Goal: Task Accomplishment & Management: Manage account settings

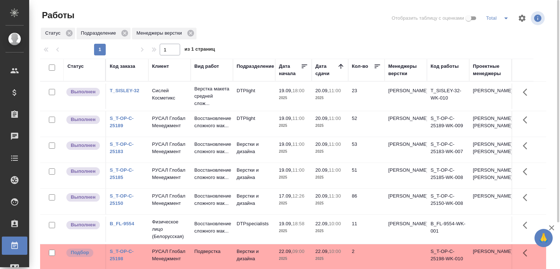
scroll to position [78, 0]
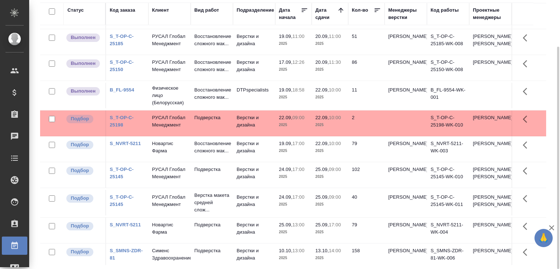
click at [285, 162] on td "19.09, 17:00 2025" at bounding box center [293, 149] width 36 height 26
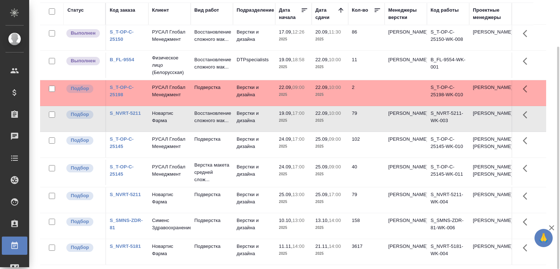
scroll to position [0, 0]
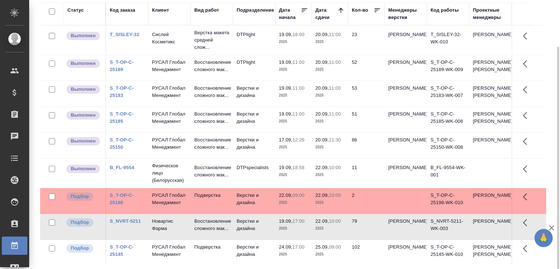
click at [185, 46] on p "Сислей Косметикс" at bounding box center [169, 38] width 35 height 15
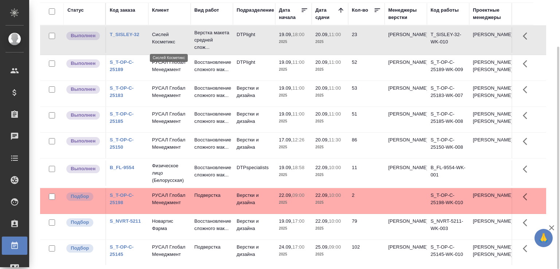
click at [185, 46] on p "Сислей Косметикс" at bounding box center [169, 38] width 35 height 15
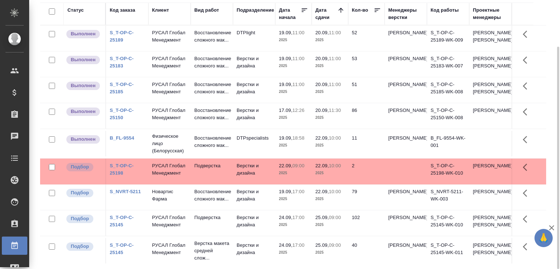
click at [187, 46] on td "РУСАЛ Глобал Менеджмент" at bounding box center [169, 39] width 42 height 26
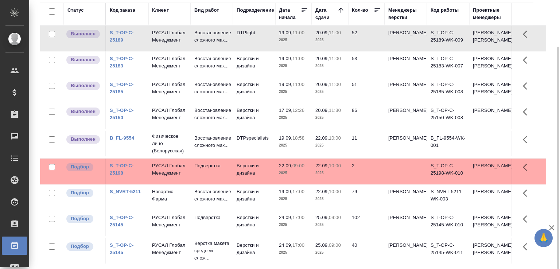
click at [187, 46] on td "РУСАЛ Глобал Менеджмент" at bounding box center [169, 39] width 42 height 26
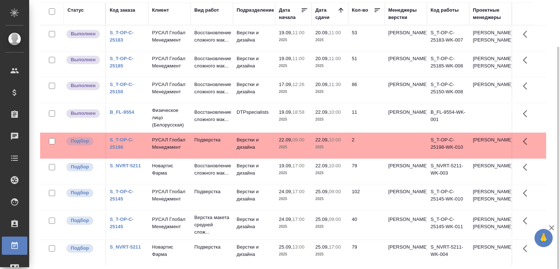
click at [182, 51] on td "РУСАЛ Глобал Менеджмент" at bounding box center [169, 39] width 42 height 26
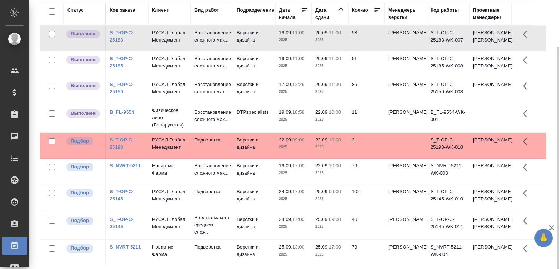
click at [182, 51] on td "РУСАЛ Глобал Менеджмент" at bounding box center [169, 39] width 42 height 26
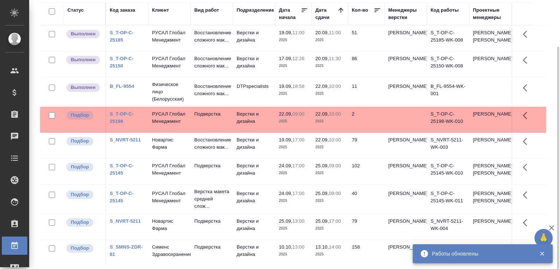
click at [192, 39] on td "Восстановление сложного мак..." at bounding box center [212, 39] width 42 height 26
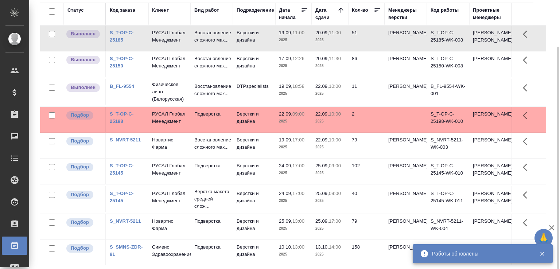
click at [192, 39] on td "Восстановление сложного мак..." at bounding box center [212, 39] width 42 height 26
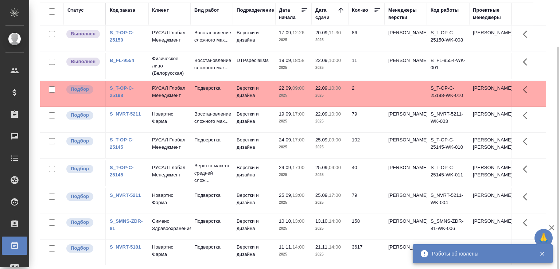
click at [200, 51] on td "Восстановление сложного мак..." at bounding box center [212, 39] width 42 height 26
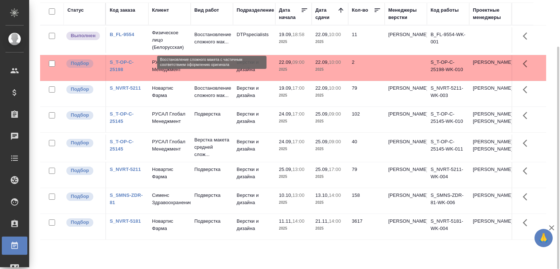
click at [200, 38] on p "Восстановление сложного мак..." at bounding box center [211, 38] width 35 height 15
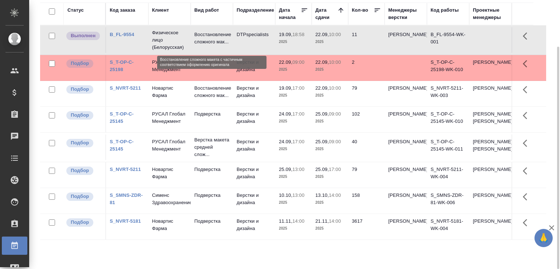
click at [200, 38] on p "Восстановление сложного мак..." at bounding box center [211, 38] width 35 height 15
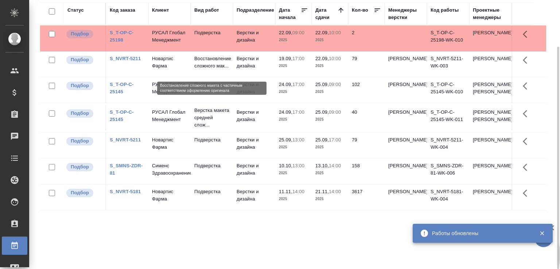
click at [209, 62] on p "Восстановление сложного мак..." at bounding box center [211, 62] width 35 height 15
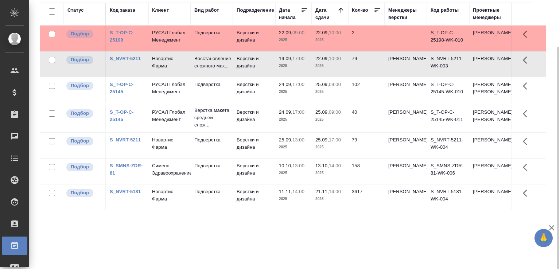
click at [114, 94] on link "S_T-OP-C-25145" at bounding box center [122, 88] width 24 height 13
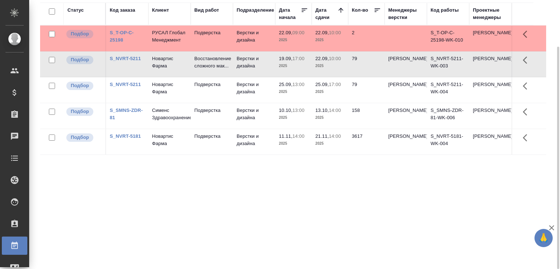
click at [129, 60] on link "S_NVRT-5211" at bounding box center [125, 58] width 31 height 5
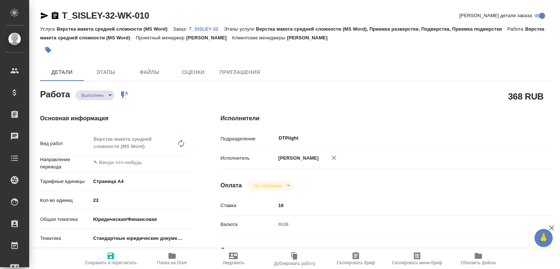
click at [97, 96] on body "🙏 .cls-1 fill:#fff; AWATERA Малофеева Екатерина e.malofeeva Клиенты Спецификаци…" at bounding box center [280, 134] width 560 height 269
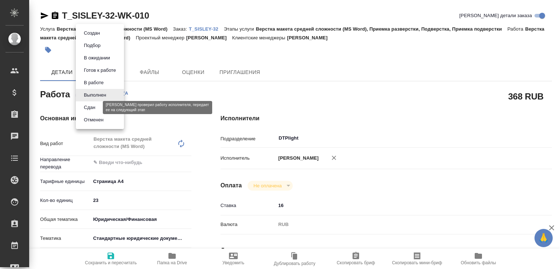
click at [96, 106] on button "Сдан" at bounding box center [90, 108] width 16 height 8
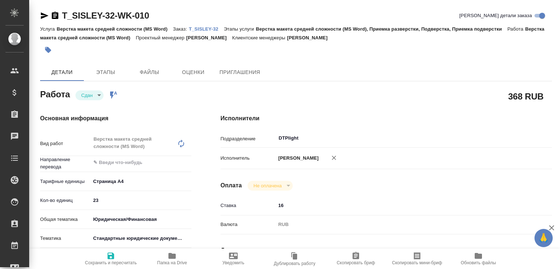
type textarea "x"
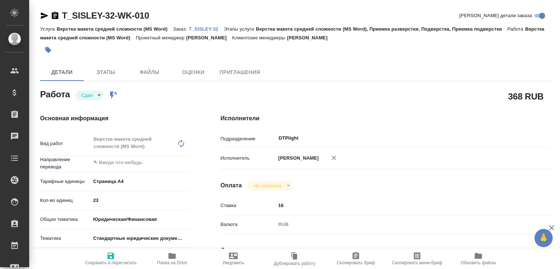
click at [168, 257] on icon "button" at bounding box center [172, 256] width 9 height 9
type textarea "x"
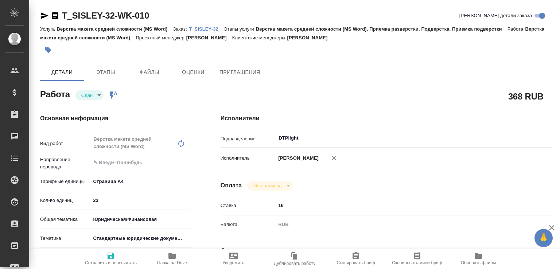
type textarea "x"
click at [200, 27] on p "T_SISLEY-32" at bounding box center [206, 28] width 35 height 5
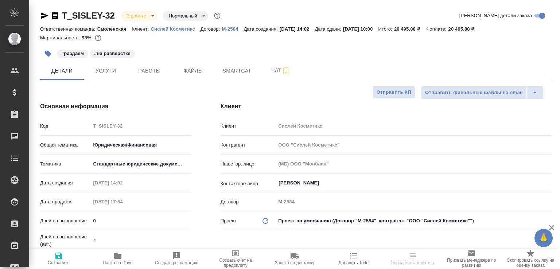
select select "RU"
type textarea "x"
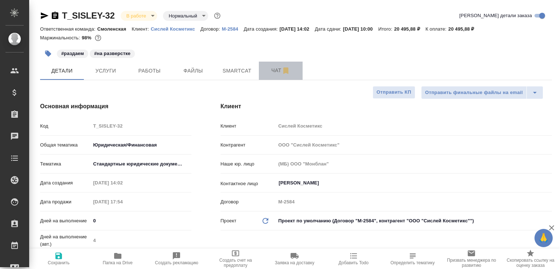
click at [265, 79] on button "Чат" at bounding box center [281, 71] width 44 height 18
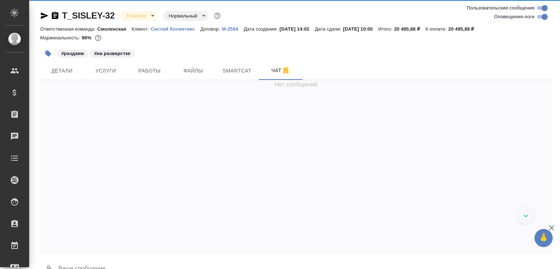
scroll to position [1148, 0]
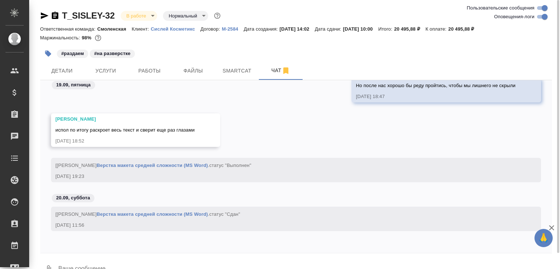
click at [145, 263] on textarea at bounding box center [305, 269] width 494 height 25
paste textarea "https://drive.awatera.com/apps/files/files/10414178?dir=/Shares/%D0%A1%D0%B8%D1…"
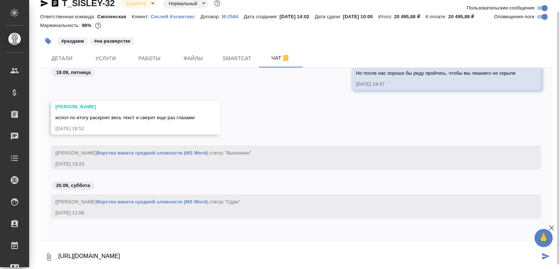
type textarea "https://drive.awatera.com/apps/files/files/10414178?dir=/Shares/%D0%A1%D0%B8%D1…"
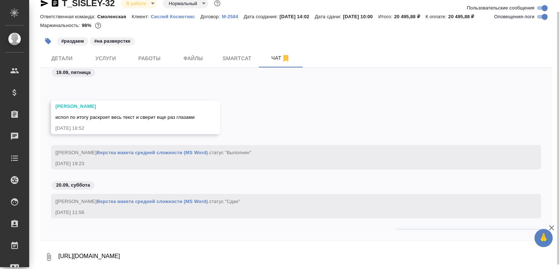
scroll to position [1197, 0]
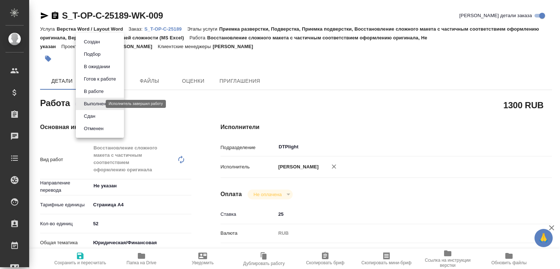
click at [97, 103] on body "🙏 .cls-1 fill:#fff; AWATERA [PERSON_NAME]malofeeva Клиенты Спецификации Заказы …" at bounding box center [280, 134] width 560 height 269
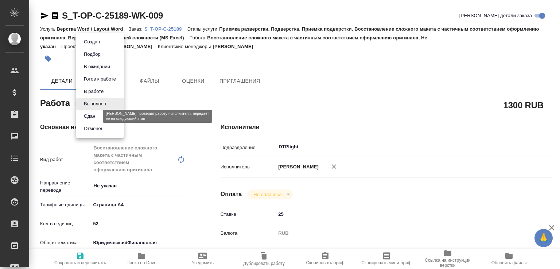
click at [94, 116] on button "Сдан" at bounding box center [90, 116] width 16 height 8
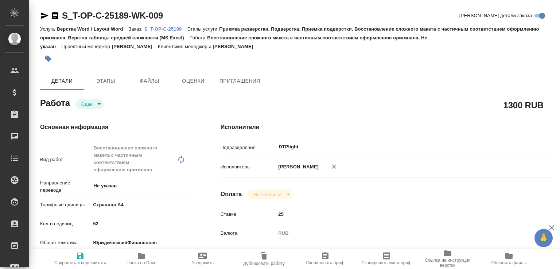
type textarea "x"
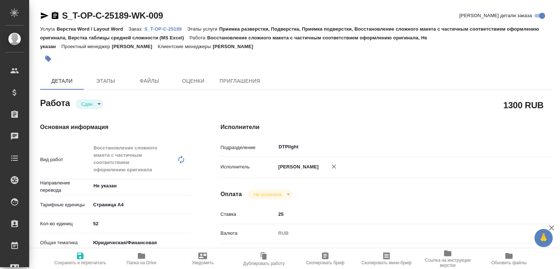
click at [142, 255] on icon "button" at bounding box center [141, 256] width 7 height 6
type textarea "x"
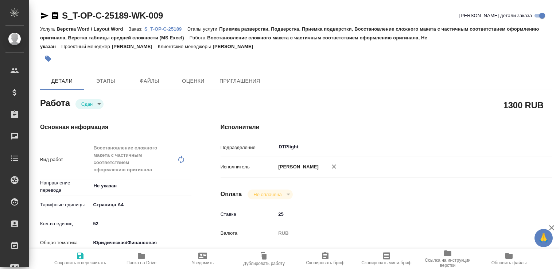
type textarea "x"
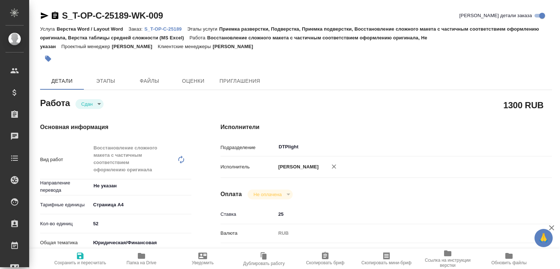
type textarea "x"
click at [168, 27] on p "S_T-OP-C-25189" at bounding box center [165, 28] width 43 height 5
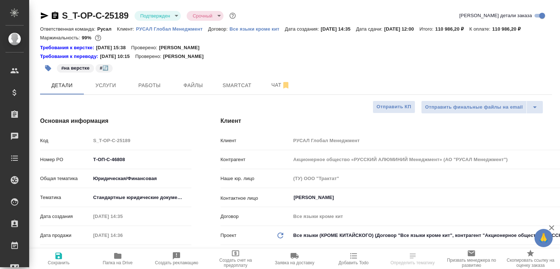
select select "RU"
type textarea "x"
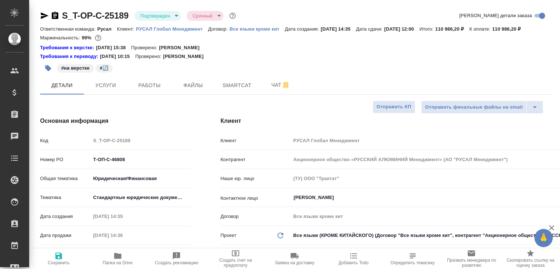
type textarea "x"
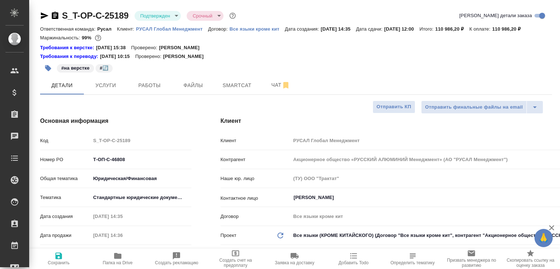
type textarea "x"
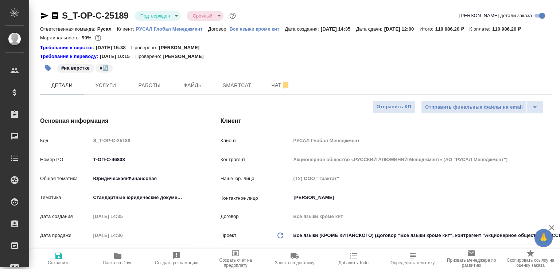
type textarea "x"
click at [269, 90] on span "Чат" at bounding box center [280, 85] width 35 height 9
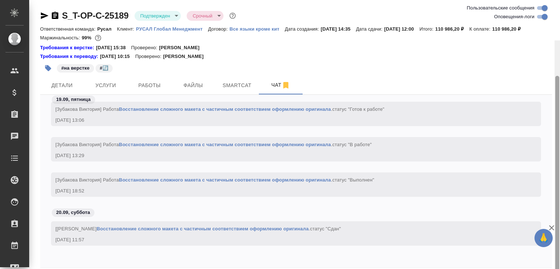
scroll to position [40, 0]
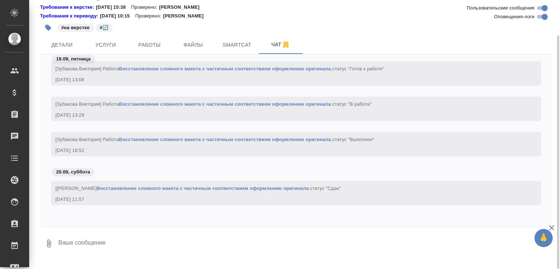
click at [232, 245] on textarea at bounding box center [305, 243] width 494 height 25
paste textarea "https://drive.awatera.com/apps/files/files/10403838?dir=/Shares/%D0%A2-%D0%9E%D…"
type textarea "https://drive.awatera.com/apps/files/files/10403838?dir=/Shares/%D0%A2-%D0%9E%D…"
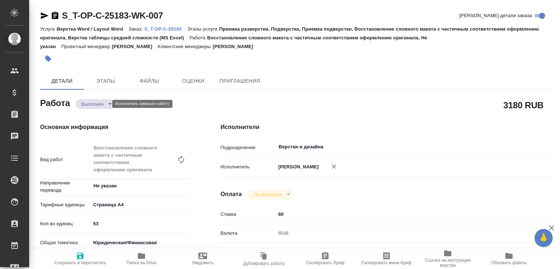
click at [93, 104] on body "🙏 .cls-1 fill:#fff; AWATERA Малофеева Екатерина e.malofeeva Клиенты Спецификаци…" at bounding box center [280, 134] width 560 height 269
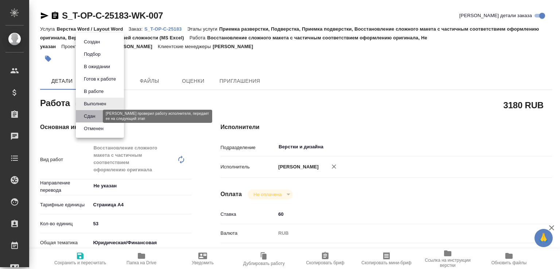
click at [86, 114] on button "Сдан" at bounding box center [90, 116] width 16 height 8
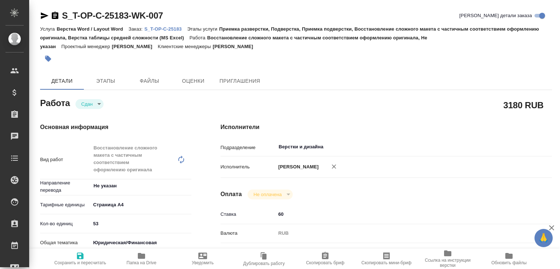
type textarea "x"
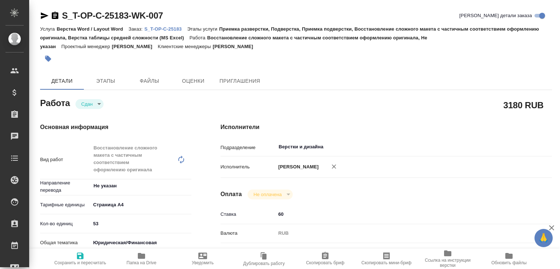
type textarea "x"
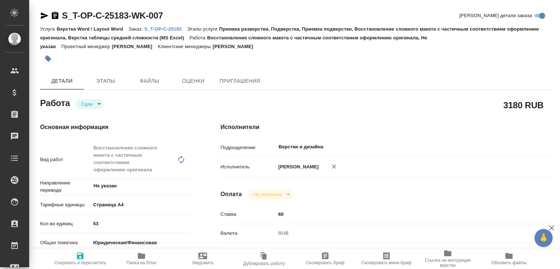
click at [141, 254] on icon "button" at bounding box center [141, 256] width 7 height 6
type textarea "x"
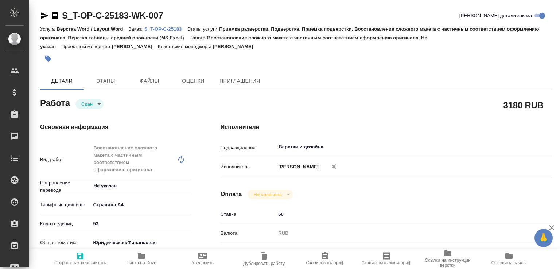
type textarea "x"
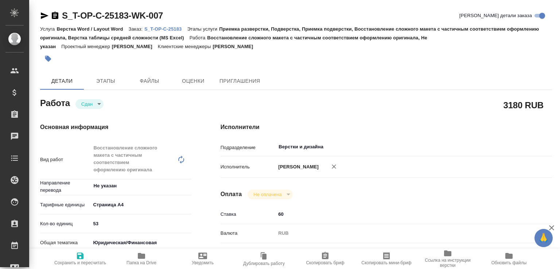
type textarea "x"
click at [179, 28] on p "S_T-OP-C-25183" at bounding box center [165, 28] width 43 height 5
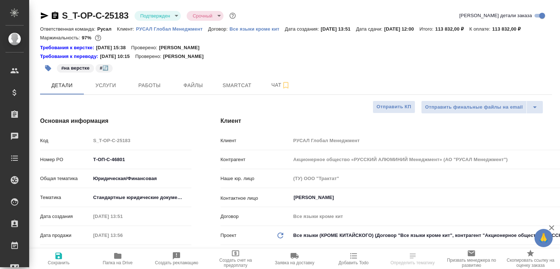
select select "RU"
type textarea "x"
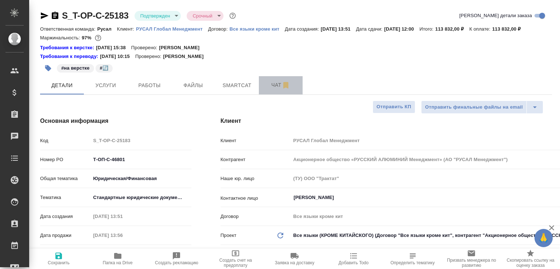
click at [274, 90] on span "Чат" at bounding box center [280, 85] width 35 height 9
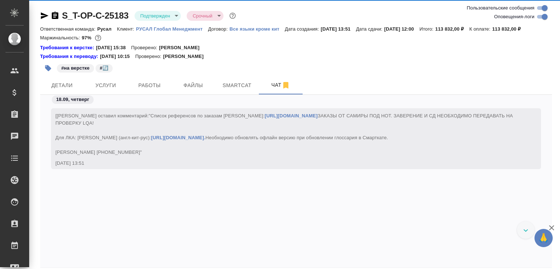
scroll to position [40, 0]
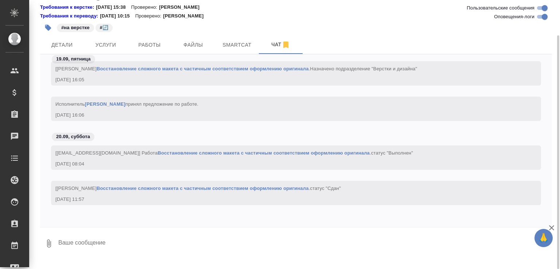
click at [165, 252] on textarea at bounding box center [305, 243] width 494 height 25
paste textarea "https://drive.awatera.com/apps/files/files/10402715?dir=/Shares/%D0%A2-%D0%9E%D…"
type textarea "https://drive.awatera.com/apps/files/files/10402715?dir=/Shares/%D0%A2-%D0%9E%D…"
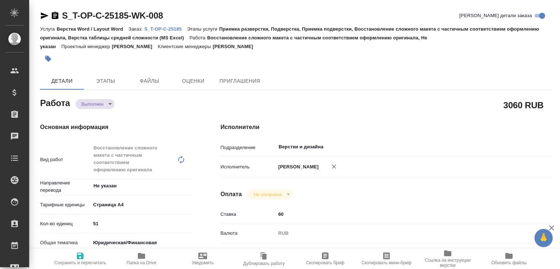
click at [108, 108] on body "🙏 .cls-1 fill:#fff; AWATERA [PERSON_NAME]malofeeva Клиенты Спецификации Заказы …" at bounding box center [280, 134] width 560 height 269
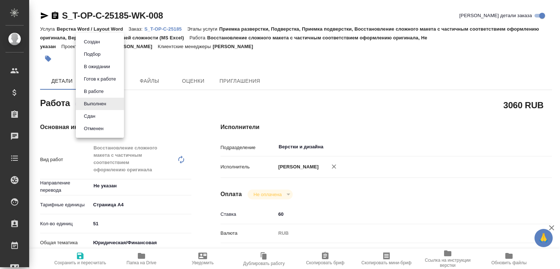
click at [99, 115] on li "Сдан" at bounding box center [100, 116] width 48 height 12
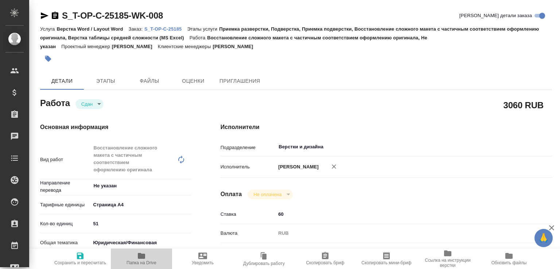
click at [157, 257] on span "Папка на Drive" at bounding box center [141, 259] width 52 height 14
type textarea "x"
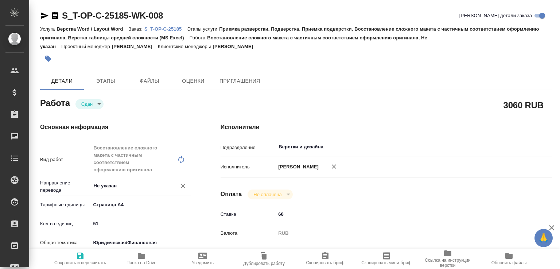
type textarea "x"
click at [178, 31] on p "S_T-OP-C-25185" at bounding box center [165, 28] width 43 height 5
type textarea "x"
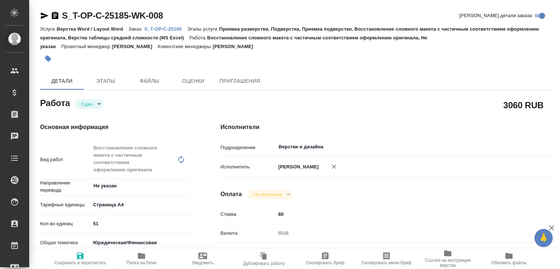
type textarea "x"
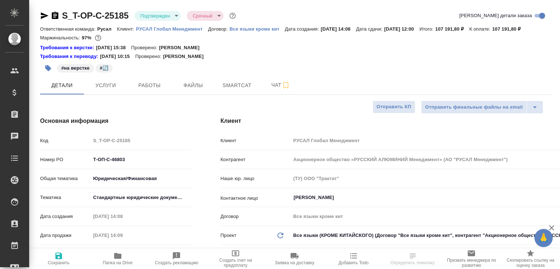
select select "RU"
type textarea "x"
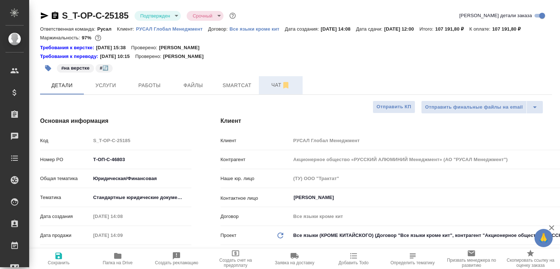
click at [267, 94] on button "Чат" at bounding box center [281, 85] width 44 height 18
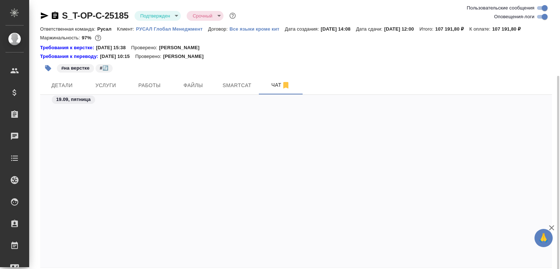
scroll to position [40, 0]
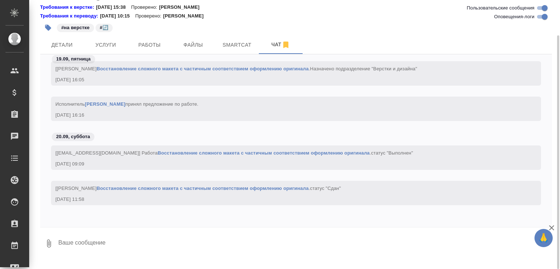
click at [152, 244] on textarea at bounding box center [305, 243] width 494 height 25
paste textarea "https://drive.awatera.com/apps/files/files/10403123?dir=/Shares/%D0%A2-%D0%9E%D…"
type textarea "https://drive.awatera.com/apps/files/files/10403123?dir=/Shares/%D0%A2-%D0%9E%D…"
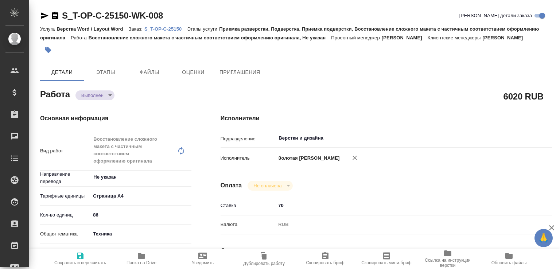
click at [104, 104] on body "🙏 .cls-1 fill:#fff; AWATERA [PERSON_NAME]malofeeva Клиенты Спецификации Заказы …" at bounding box center [280, 134] width 560 height 269
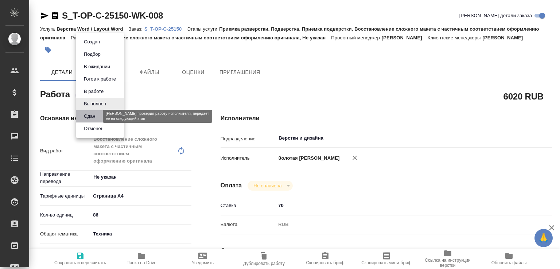
click at [97, 114] on button "Сдан" at bounding box center [90, 116] width 16 height 8
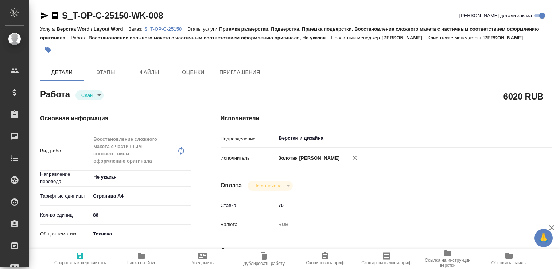
click at [148, 252] on span "Папка на Drive" at bounding box center [141, 259] width 52 height 14
type textarea "x"
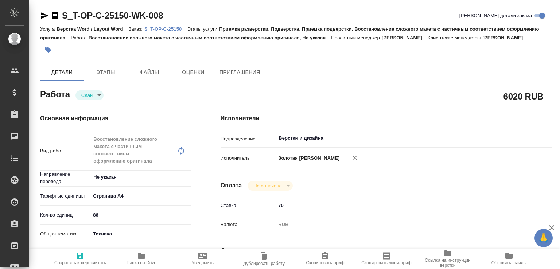
type textarea "x"
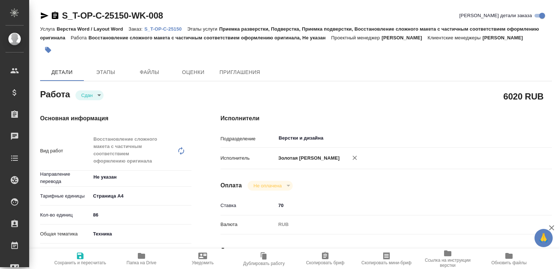
type textarea "x"
click at [162, 27] on p "S_T-OP-C-25150" at bounding box center [165, 28] width 43 height 5
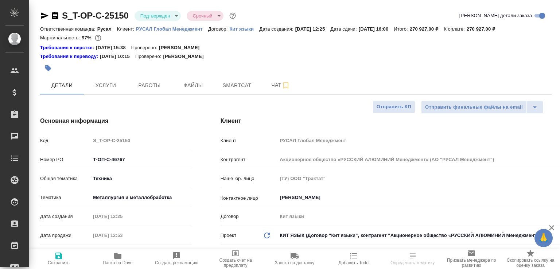
select select "RU"
type textarea "x"
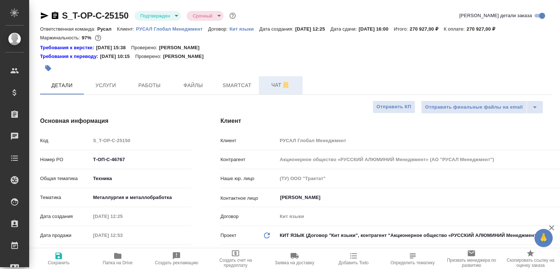
click at [266, 83] on span "Чат" at bounding box center [280, 85] width 35 height 9
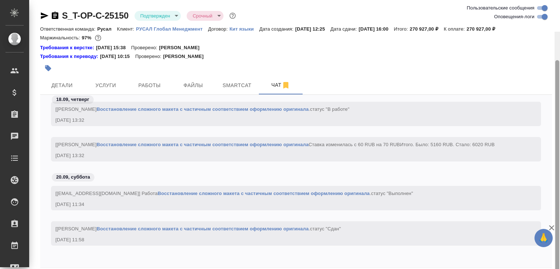
scroll to position [32, 0]
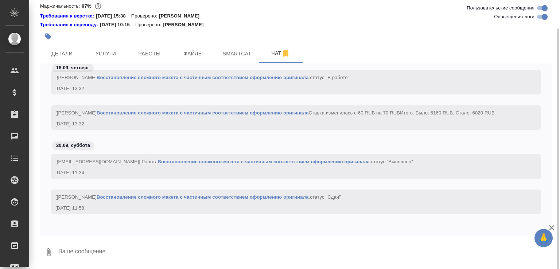
click at [163, 263] on textarea at bounding box center [305, 252] width 494 height 25
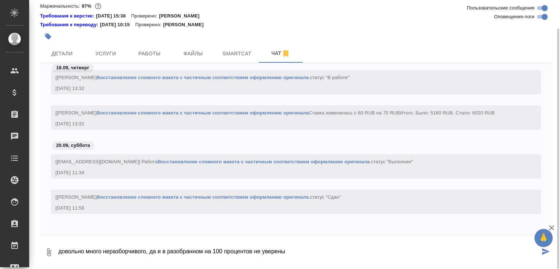
paste textarea "https://drive.awatera.com/apps/files/files/10385091?dir=/Shares/%D0%A2-%D0%9E%D…"
type textarea "довольно много неразборчивого, да и в разобранном на 100 процентов не уверены h…"
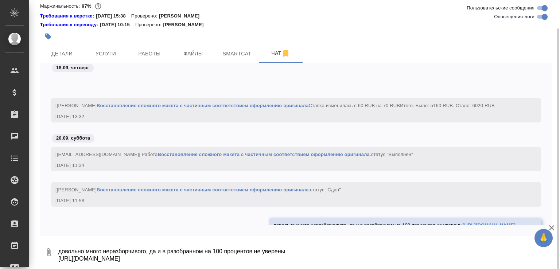
scroll to position [2244, 0]
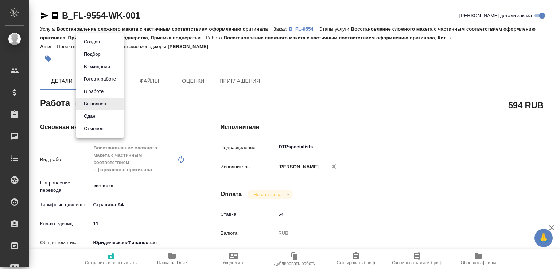
click at [110, 105] on body "🙏 .cls-1 fill:#fff; AWATERA [PERSON_NAME]malofeeva Клиенты Спецификации Заказы …" at bounding box center [280, 134] width 560 height 269
click at [106, 113] on li "Сдан" at bounding box center [100, 116] width 48 height 12
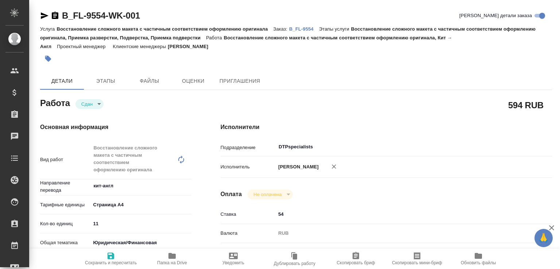
type textarea "x"
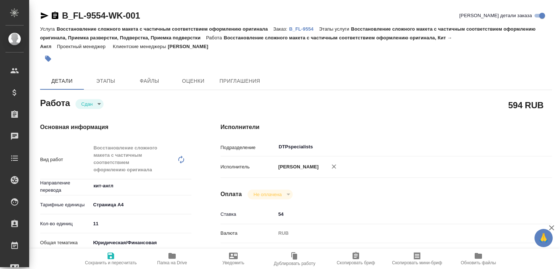
type textarea "x"
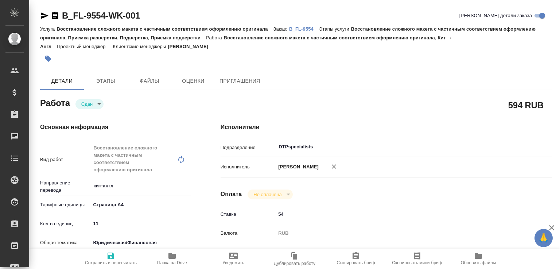
click at [176, 252] on span "Папка на Drive" at bounding box center [172, 259] width 52 height 14
type textarea "x"
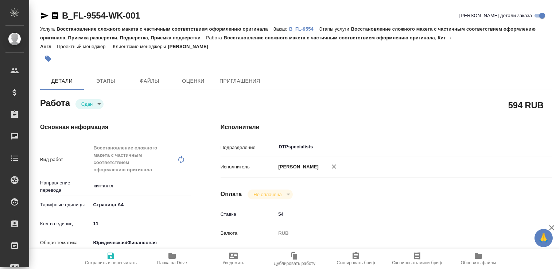
type textarea "x"
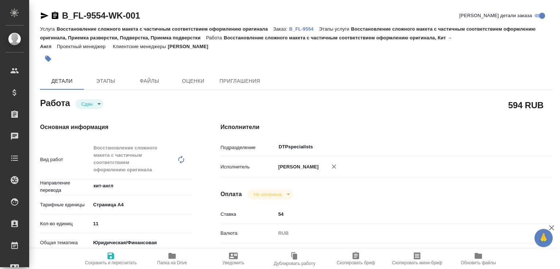
type textarea "x"
click at [296, 31] on p "B_FL-9554" at bounding box center [304, 28] width 30 height 5
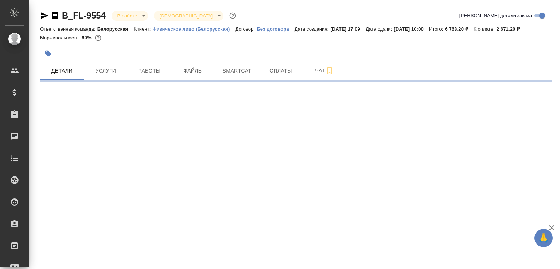
select select "RU"
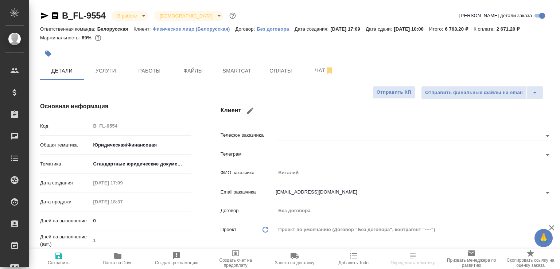
type textarea "x"
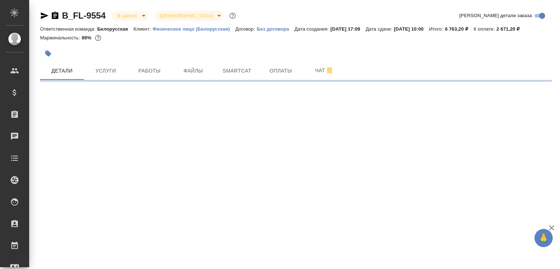
select select "RU"
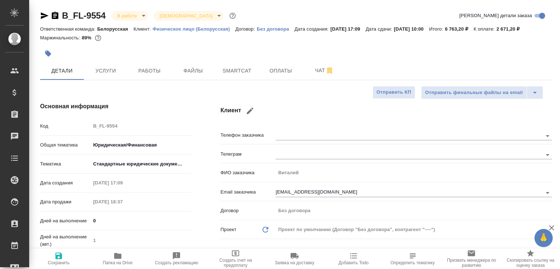
type textarea "x"
click at [316, 75] on span "Чат" at bounding box center [324, 70] width 35 height 9
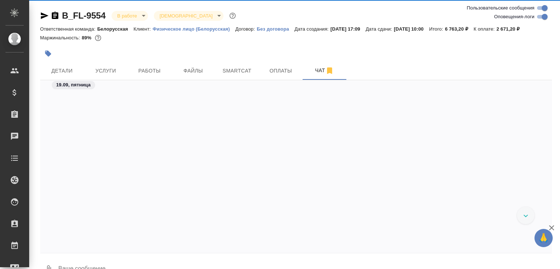
scroll to position [26, 0]
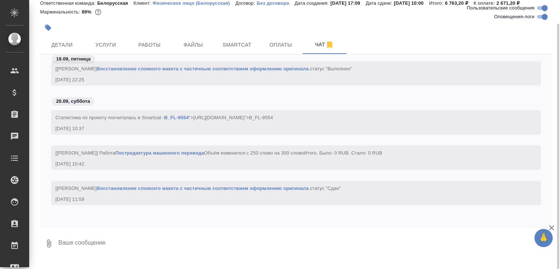
click at [115, 256] on textarea at bounding box center [305, 243] width 494 height 25
paste textarea "https://drive.awatera.com/apps/files/files/10418940?dir=/Shares/FL_B/Orders/B_F…"
type textarea "https://drive.awatera.com/apps/files/files/10418940?dir=/Shares/FL_B/Orders/B_F…"
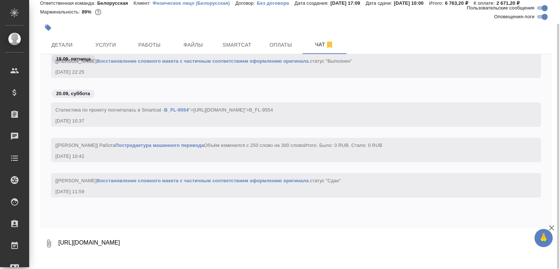
scroll to position [1923, 0]
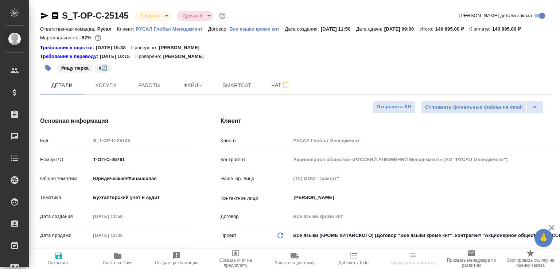
select select "RU"
click at [157, 90] on span "Работы" at bounding box center [149, 85] width 35 height 9
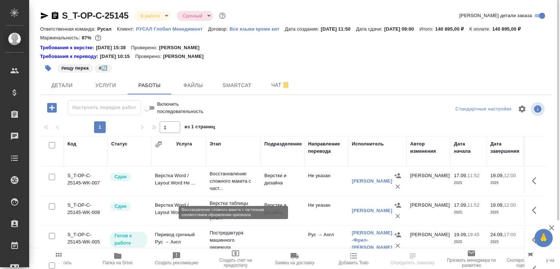
click at [249, 192] on p "Восстановление сложного макета с част..." at bounding box center [233, 181] width 47 height 22
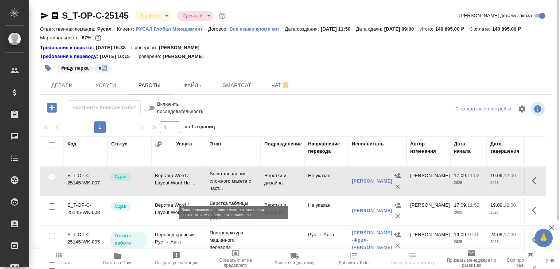
click at [249, 192] on p "Восстановление сложного макета с част..." at bounding box center [233, 181] width 47 height 22
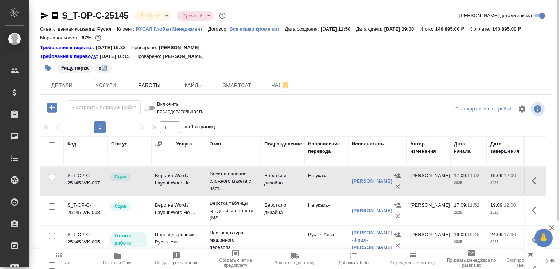
click at [261, 216] on td "Верстки и дизайна" at bounding box center [283, 211] width 44 height 26
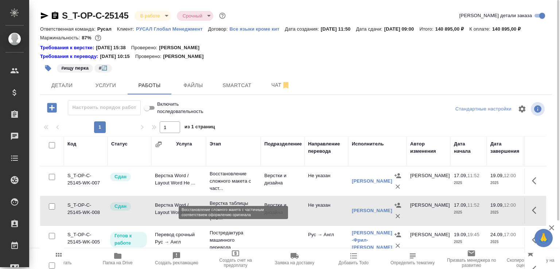
click at [227, 192] on p "Восстановление сложного макета с част..." at bounding box center [233, 181] width 47 height 22
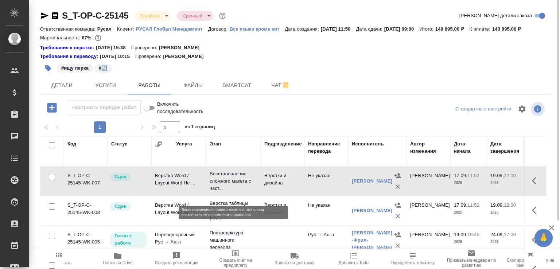
click at [227, 192] on p "Восстановление сложного макета с част..." at bounding box center [233, 181] width 47 height 22
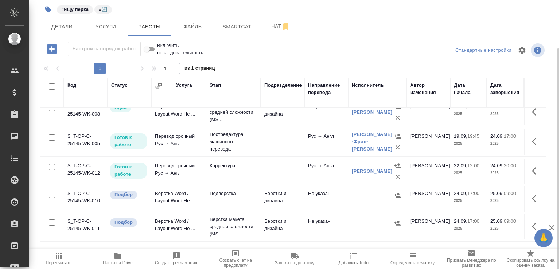
scroll to position [44, 0]
click at [554, 228] on icon "button" at bounding box center [551, 227] width 9 height 9
click at [529, 207] on button "button" at bounding box center [535, 198] width 17 height 17
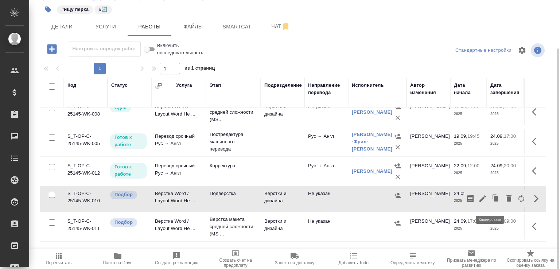
click at [491, 204] on icon "button" at bounding box center [496, 199] width 10 height 10
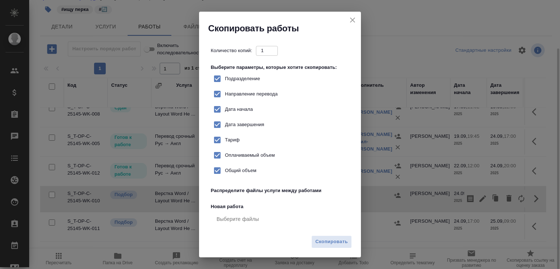
checkbox input "true"
click at [324, 243] on span "Скопировать" at bounding box center [331, 242] width 32 height 8
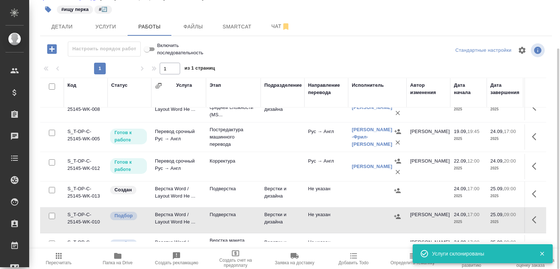
click at [284, 201] on td "Верстки и дизайна" at bounding box center [283, 195] width 44 height 26
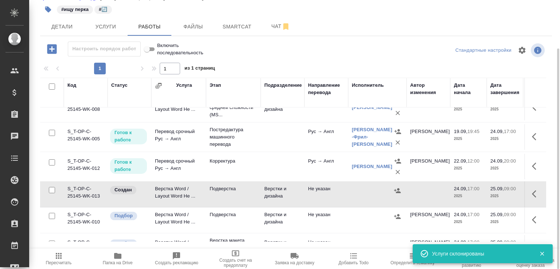
click at [284, 201] on td "Верстки и дизайна" at bounding box center [283, 195] width 44 height 26
click at [191, 226] on td "Верстка Word / Layout Word Не ..." at bounding box center [178, 220] width 55 height 26
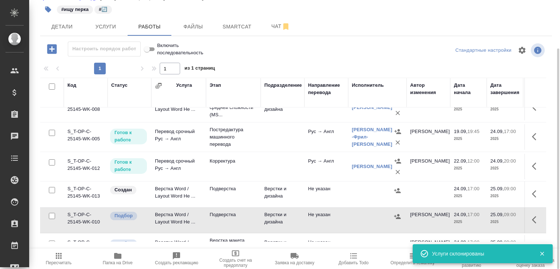
click at [191, 226] on td "Верстка Word / Layout Word Не ..." at bounding box center [178, 220] width 55 height 26
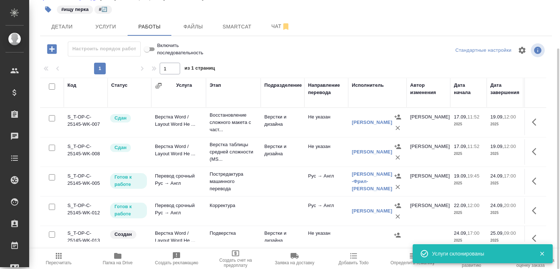
scroll to position [70, 0]
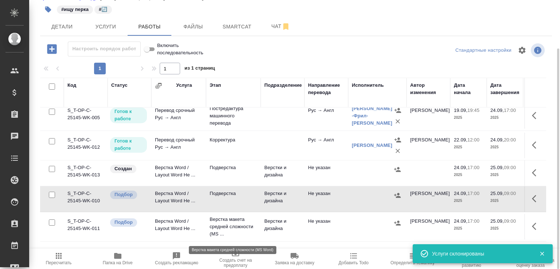
click at [221, 224] on p "Верстка макета средней сложности (MS ..." at bounding box center [233, 227] width 47 height 22
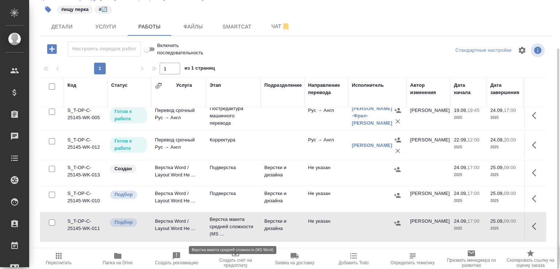
click at [221, 224] on p "Верстка макета средней сложности (MS ..." at bounding box center [233, 227] width 47 height 22
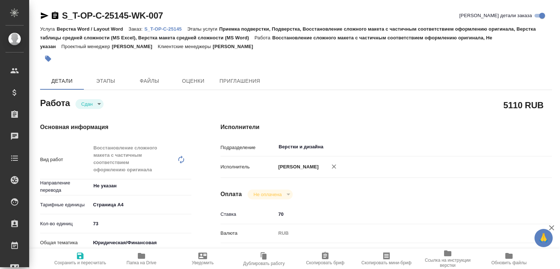
type textarea "x"
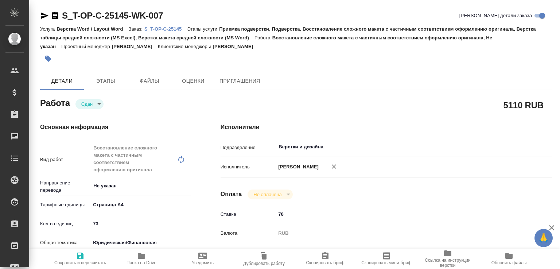
type textarea "x"
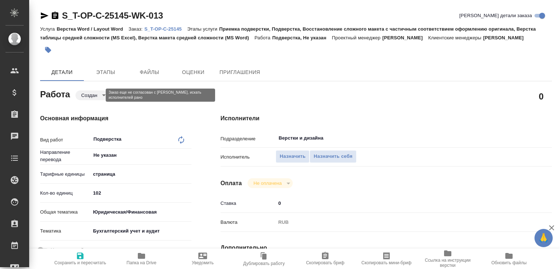
click at [91, 96] on body "🙏 .cls-1 fill:#fff; AWATERA [PERSON_NAME]malofeeva Клиенты Спецификации Заказы …" at bounding box center [280, 134] width 560 height 269
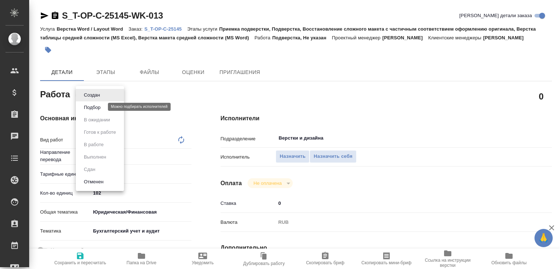
click at [93, 105] on button "Подбор" at bounding box center [92, 108] width 21 height 8
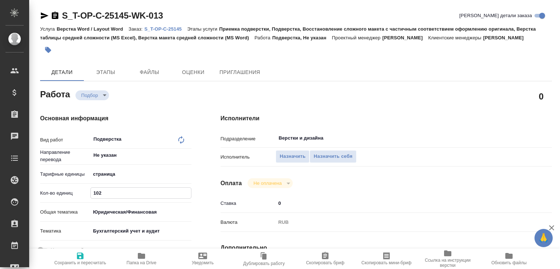
drag, startPoint x: 112, startPoint y: 194, endPoint x: 83, endPoint y: 187, distance: 29.2
click at [84, 187] on div "Кол-во единиц 102" at bounding box center [115, 193] width 151 height 13
type textarea "x"
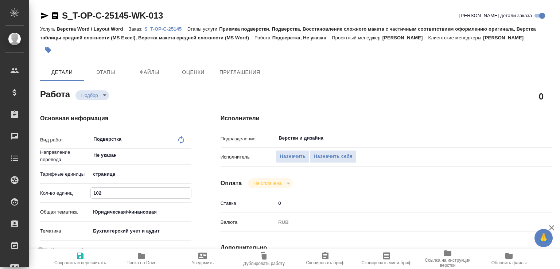
type textarea "x"
type input "2"
type textarea "x"
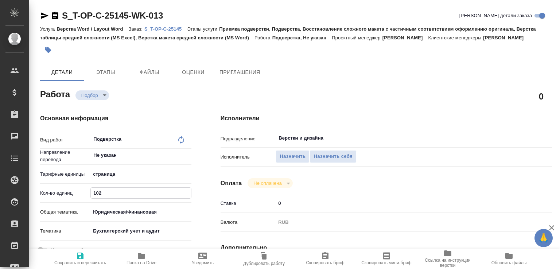
type textarea "x"
type input "29"
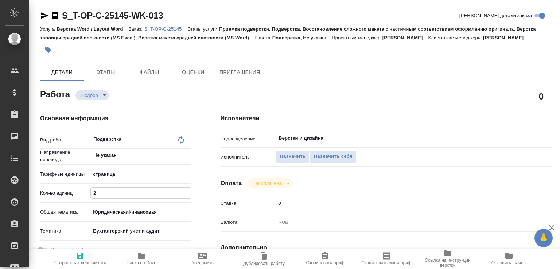
type textarea "x"
type input "29"
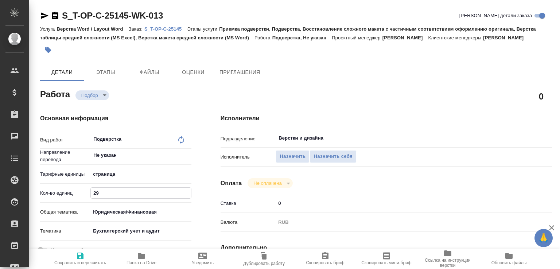
click at [86, 252] on span "Сохранить и пересчитать" at bounding box center [80, 259] width 52 height 14
type textarea "x"
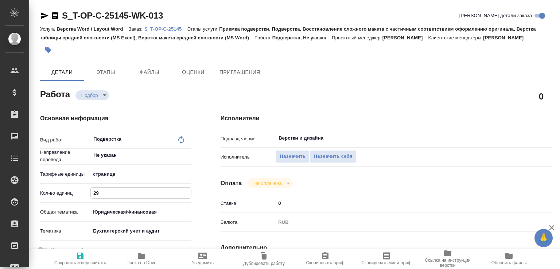
type textarea "x"
type input "recruiting"
type textarea "Подверстка"
type textarea "x"
type input "Не указан"
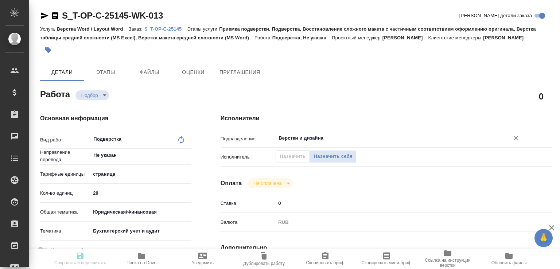
type input "5a8b1489cc6b4906c91bfdb2"
type input "29"
type input "yr-fn"
type input "6149848a2b7be24903fd7a88"
type input "[DATE] 17:00"
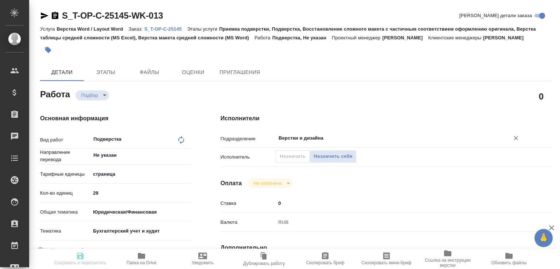
type input "[DATE] 09:00"
type input "Верстки и дизайна"
type input "notPayed"
type input "0"
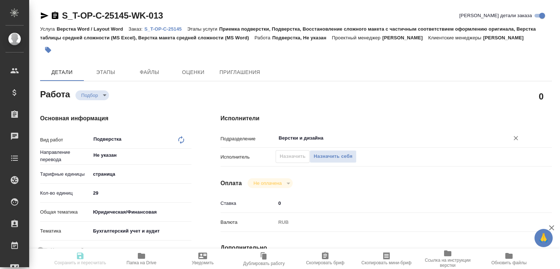
type input "RUB"
type input "[PERSON_NAME]"
type textarea "x"
type textarea "/Clients/Т-ОП-С_Русал Глобал Менеджмент/Orders/S_T-OP-C-25145/DTP/S_T-OP-C-2514…"
type textarea "x"
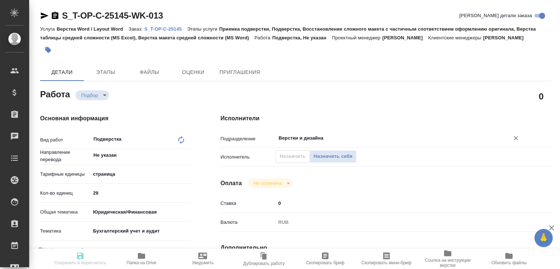
type input "S_T-OP-C-25145"
type input "Т-ОП-С-46761"
type input "Верстка Word / Layout Word"
type input "Приемка подверстки, Подверстка, Восстановление сложного макета с частичным соот…"
type input "[PERSON_NAME]"
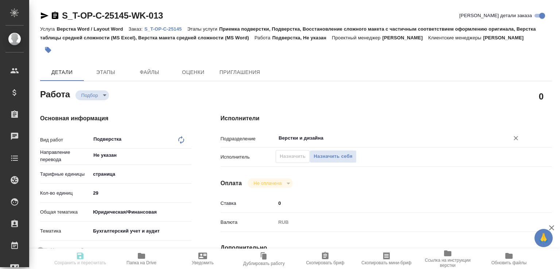
type input "[PERSON_NAME]"
type input "/Clients/Т-ОП-С_Русал Глобал Менеджмент/Orders/S_T-OP-C-25145"
type textarea "x"
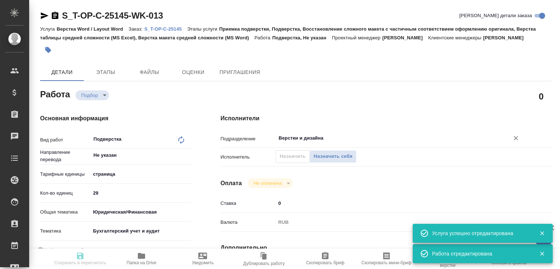
type textarea "x"
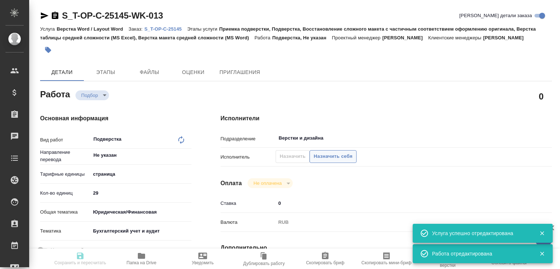
type textarea "x"
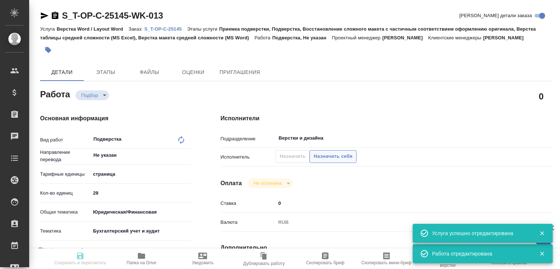
type textarea "x"
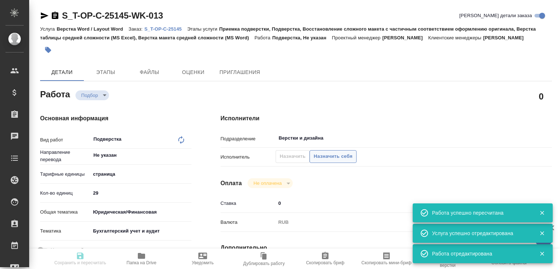
type input "recruiting"
type textarea "Подверстка"
type textarea "x"
type input "Не указан"
type input "5a8b1489cc6b4906c91bfdb2"
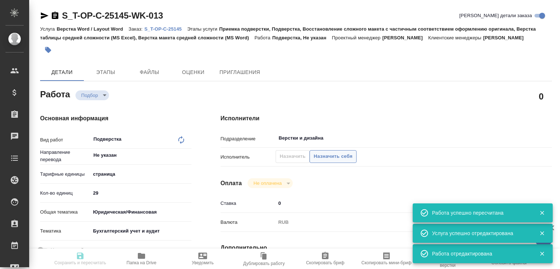
type input "29"
type input "yr-fn"
type input "6149848a2b7be24903fd7a88"
type input "[DATE] 17:00"
type input "[DATE] 09:00"
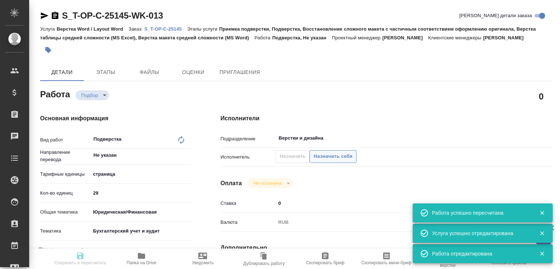
type input "[DATE] 09:00"
type input "Верстки и дизайна"
type input "notPayed"
type input "0"
type input "RUB"
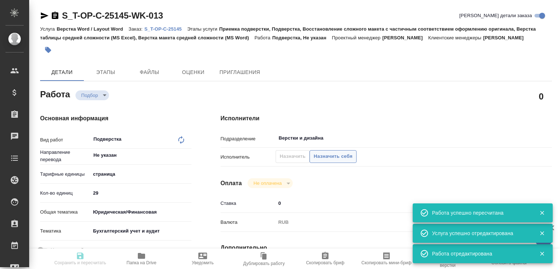
type input "[PERSON_NAME]"
type textarea "x"
type textarea "/Clients/Т-ОП-С_Русал Глобал Менеджмент/Orders/S_T-OP-C-25145/DTP/S_T-OP-C-2514…"
type textarea "x"
type input "S_T-OP-C-25145"
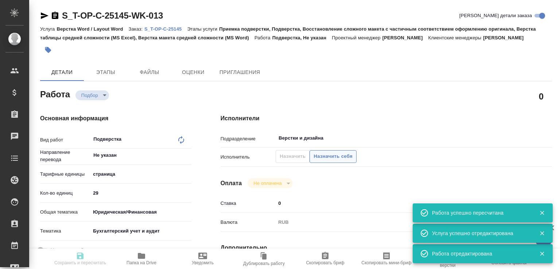
type input "Т-ОП-С-46761"
type input "Верстка Word / Layout Word"
type input "Приемка подверстки, Подверстка, Восстановление сложного макета с частичным соот…"
type input "[PERSON_NAME]"
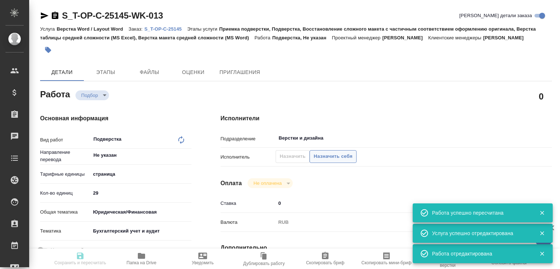
type input "/Clients/Т-ОП-С_Русал Глобал Менеджмент/Orders/S_T-OP-C-25145"
type textarea "x"
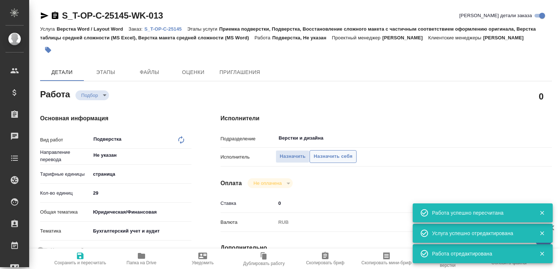
type textarea "x"
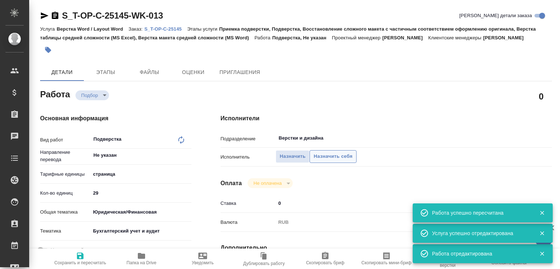
type textarea "x"
click at [332, 156] on span "Назначить себя" at bounding box center [332, 156] width 39 height 8
type textarea "x"
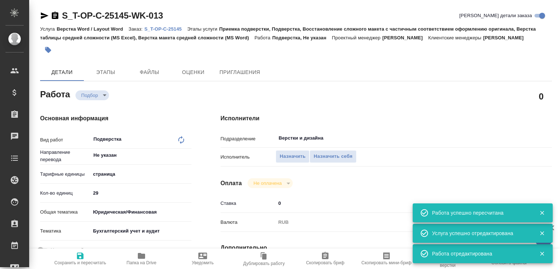
type textarea "x"
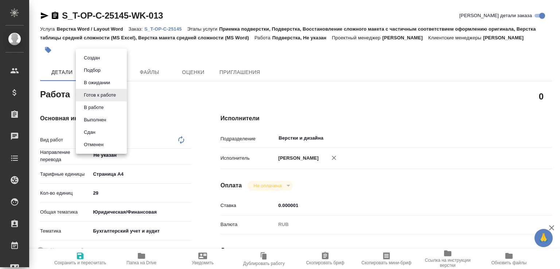
click at [98, 96] on body "🙏 .cls-1 fill:#fff; AWATERA [PERSON_NAME]malofeeva Клиенты Спецификации Заказы …" at bounding box center [280, 134] width 560 height 269
type textarea "x"
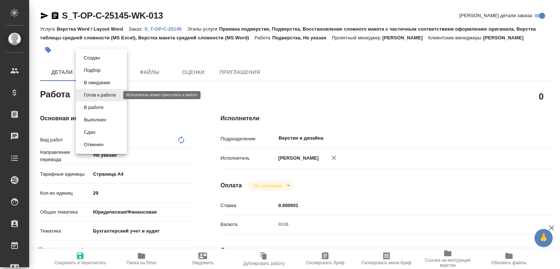
type textarea "x"
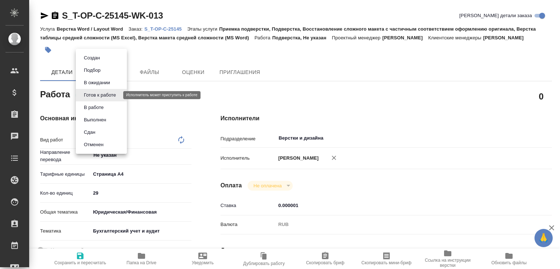
type textarea "x"
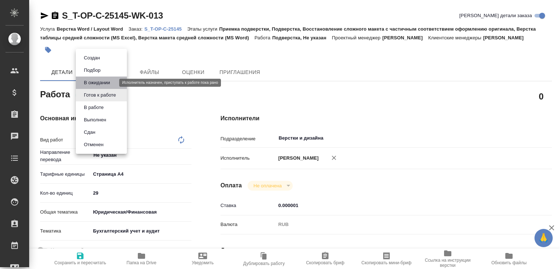
click at [99, 85] on button "В ожидании" at bounding box center [97, 83] width 31 height 8
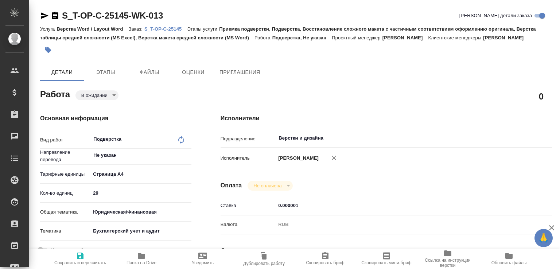
type textarea "x"
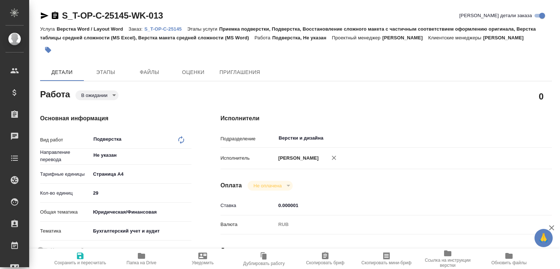
type textarea "x"
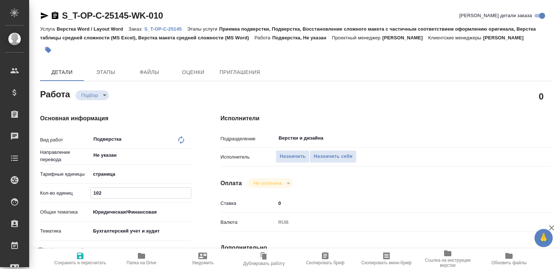
drag, startPoint x: 105, startPoint y: 198, endPoint x: 75, endPoint y: 193, distance: 30.3
click at [75, 193] on div "Кол-во единиц 102" at bounding box center [115, 193] width 151 height 13
type input "73"
click at [91, 255] on span "Сохранить и пересчитать" at bounding box center [80, 259] width 52 height 14
type input "recruiting"
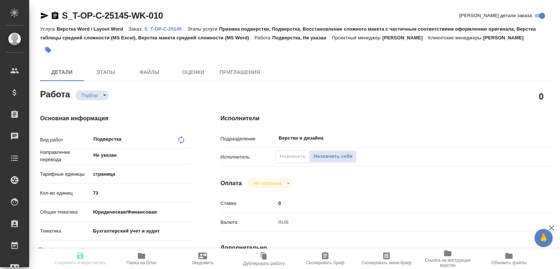
type input "Не указан"
type input "5a8b1489cc6b4906c91bfdb2"
type input "73"
type input "yr-fn"
type input "6149848a2b7be24903fd7a88"
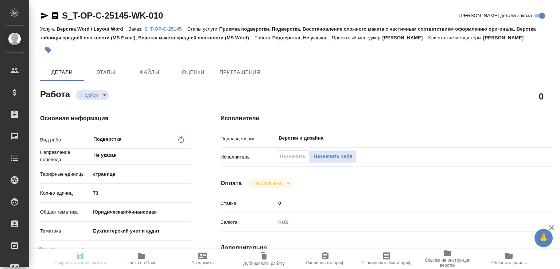
type input "[DATE] 17:00"
type input "[DATE] 09:00"
type input "Верстки и дизайна"
type input "notPayed"
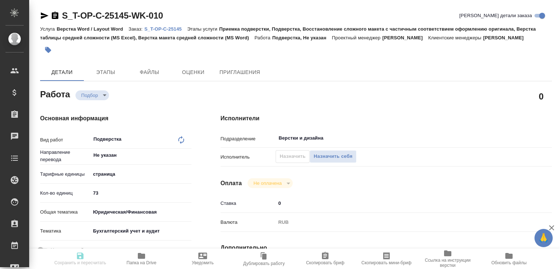
type input "0"
type input "RUB"
type input "[PERSON_NAME]"
type input "S_T-OP-C-25145"
type input "Т-ОП-С-46761"
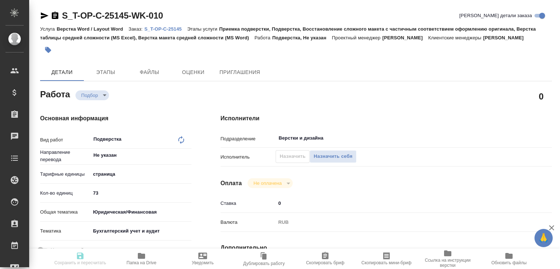
type input "Верстка Word / Layout Word"
type input "Приемка подверстки, Подверстка, Восстановление сложного макета с частичным соот…"
type input "[PERSON_NAME]"
type input "/Clients/Т-ОП-С_Русал Глобал Менеджмент/Orders/S_T-OP-C-25145"
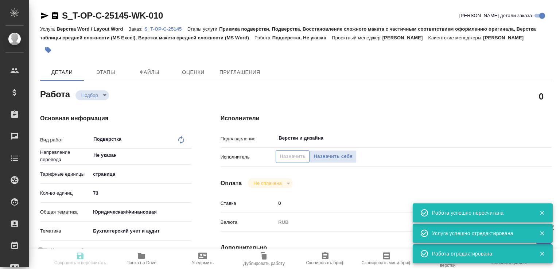
type input "recruiting"
type input "Не указан"
type input "5a8b1489cc6b4906c91bfdb2"
type input "73"
type input "yr-fn"
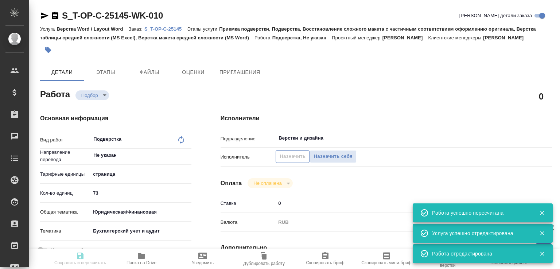
type input "6149848a2b7be24903fd7a88"
type input "[DATE] 17:00"
type input "[DATE] 09:00"
type input "Верстки и дизайна"
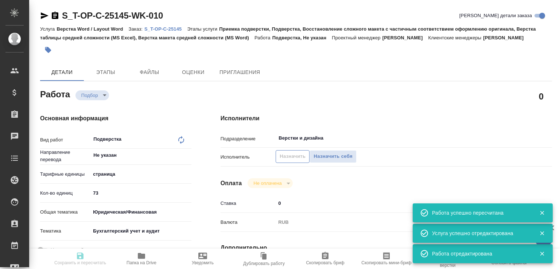
type input "notPayed"
type input "0"
type input "RUB"
type input "[PERSON_NAME]"
type input "S_T-OP-C-25145"
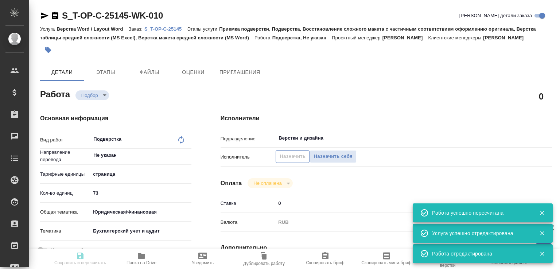
type input "Т-ОП-С-46761"
type input "Верстка Word / Layout Word"
type input "Приемка подверстки, Подверстка, Восстановление сложного макета с частичным соот…"
type input "[PERSON_NAME]"
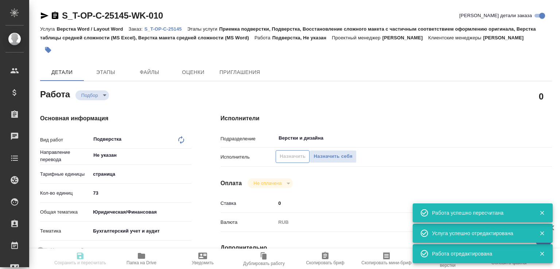
type input "/Clients/Т-ОП-С_Русал Глобал Менеджмент/Orders/S_T-OP-C-25145"
click at [282, 156] on span "Назначить" at bounding box center [293, 156] width 26 height 8
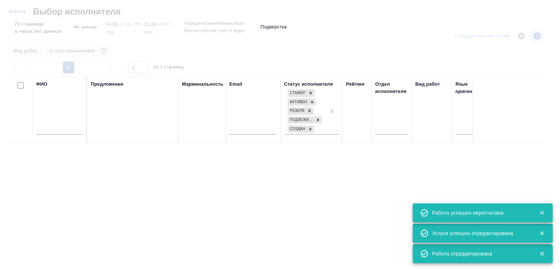
click at [58, 133] on input "text" at bounding box center [59, 129] width 47 height 9
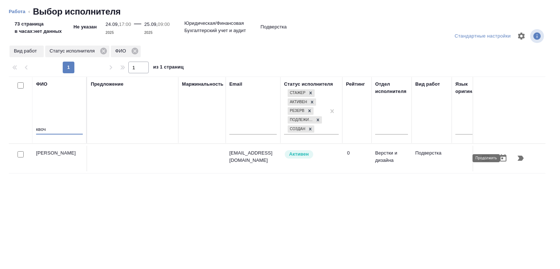
type input "квоч"
click at [512, 156] on button "button" at bounding box center [520, 157] width 17 height 17
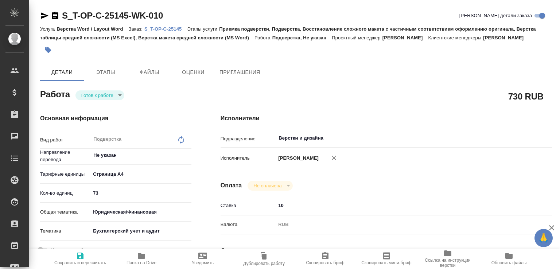
type textarea "x"
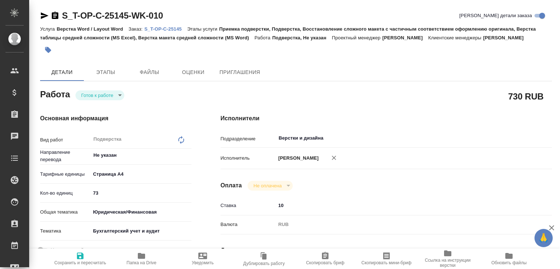
type textarea "x"
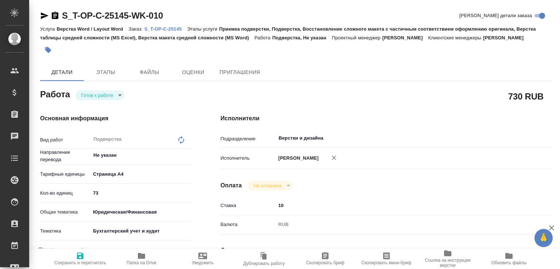
click at [104, 97] on body "🙏 .cls-1 fill:#fff; AWATERA [PERSON_NAME]malofeeva Клиенты Спецификации Заказы …" at bounding box center [280, 134] width 560 height 269
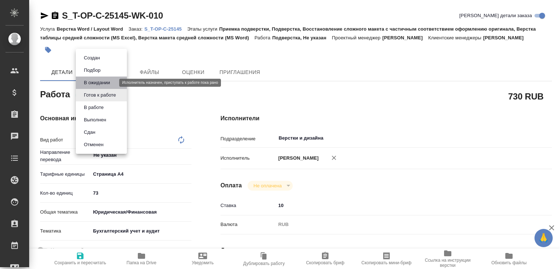
click at [98, 81] on button "В ожидании" at bounding box center [97, 83] width 31 height 8
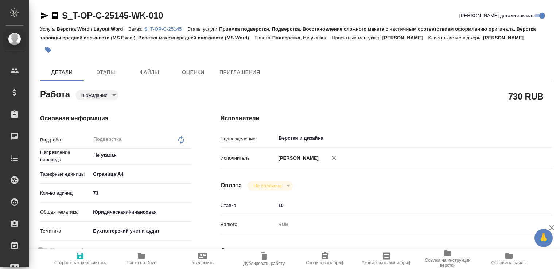
click at [80, 260] on span "Сохранить и пересчитать" at bounding box center [80, 262] width 52 height 5
type textarea "x"
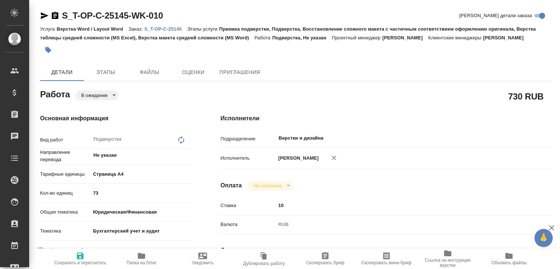
type textarea "x"
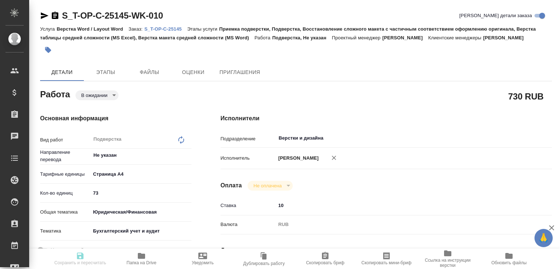
type textarea "x"
type input "pending"
type textarea "Подверстка"
type textarea "x"
type input "Не указан"
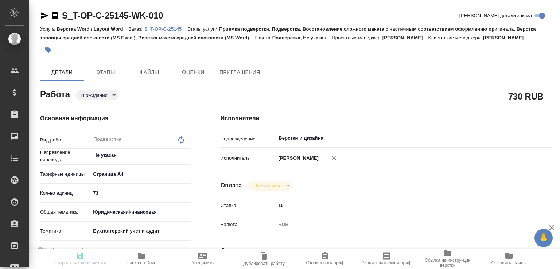
type input "5f036ec4e16dec2d6b59c8ff"
type input "73"
type input "yr-fn"
type input "6149848a2b7be24903fd7a88"
type input "[DATE] 17:00"
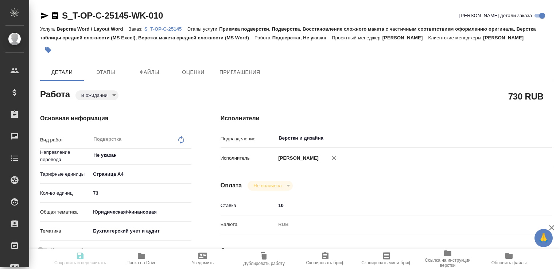
type input "[DATE] 09:00"
type input "Верстки и дизайна"
type input "notPayed"
type input "10"
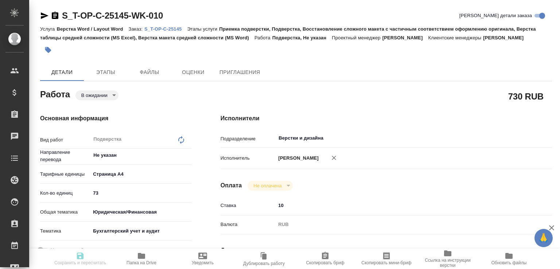
type input "RUB"
type input "[PERSON_NAME]"
type textarea "x"
type textarea "/Clients/Т-ОП-С_Русал Глобал Менеджмент/Orders/S_T-OP-C-25145/DTP/S_T-OP-C-2514…"
type textarea "x"
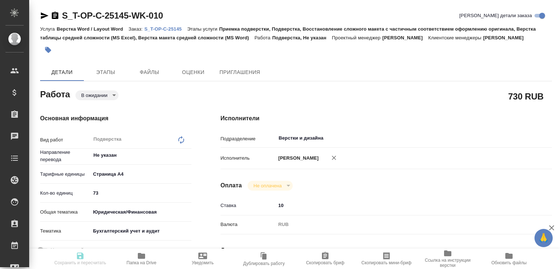
type input "S_T-OP-C-25145"
type input "Т-ОП-С-46761"
type input "Верстка Word / Layout Word"
type input "Приемка подверстки, Подверстка, Восстановление сложного макета с частичным соот…"
type input "[PERSON_NAME]"
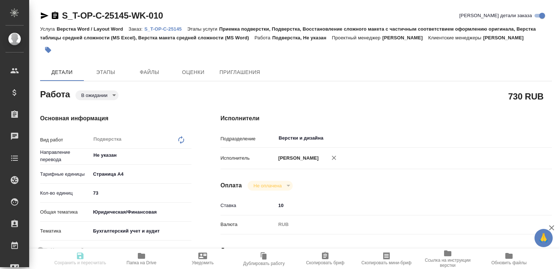
type input "[PERSON_NAME]"
type input "/Clients/Т-ОП-С_Русал Глобал Менеджмент/Orders/S_T-OP-C-25145"
type textarea "x"
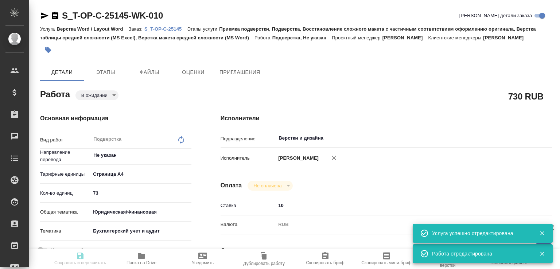
type textarea "x"
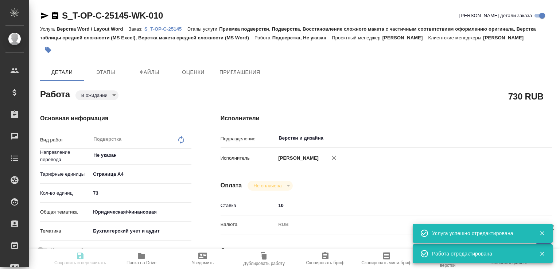
type textarea "x"
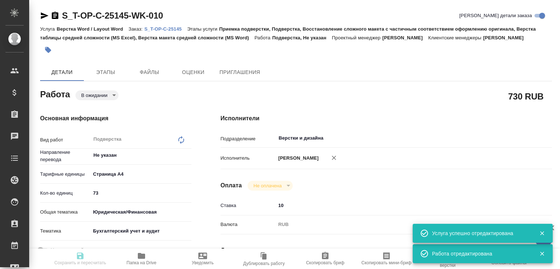
type textarea "x"
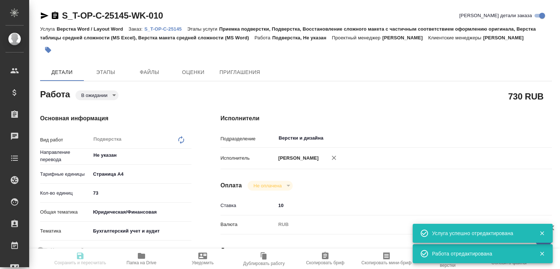
type input "pending"
type textarea "Подверстка"
type textarea "x"
type input "Не указан"
type input "5f036ec4e16dec2d6b59c8ff"
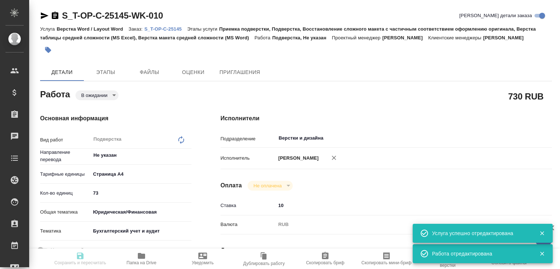
type input "73"
type input "yr-fn"
type input "6149848a2b7be24903fd7a88"
type input "24.09.2025 17:00"
type input "25.09.2025 09:00"
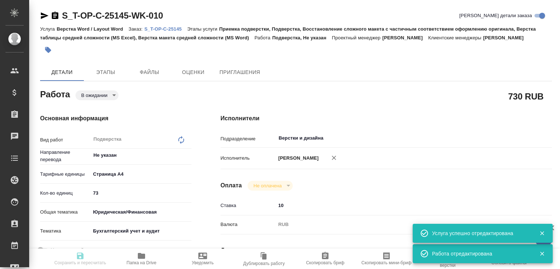
type input "25.09.2025 09:00"
type input "Верстки и дизайна"
type input "notPayed"
type input "10"
type input "RUB"
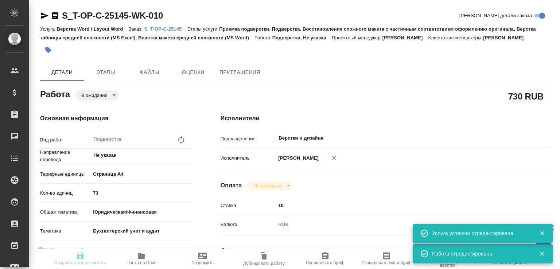
type input "[PERSON_NAME]"
type textarea "x"
type textarea "/Clients/Т-ОП-С_Русал Глобал Менеджмент/Orders/S_T-OP-C-25145/DTP/S_T-OP-C-2514…"
type textarea "x"
type input "S_T-OP-C-25145"
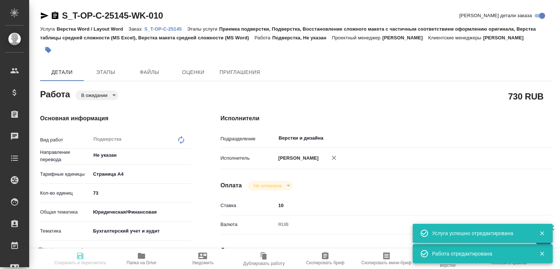
type input "Т-ОП-С-46761"
type input "Верстка Word / Layout Word"
type input "Приемка подверстки, Подверстка, Восстановление сложного макета с частичным соот…"
type input "Горленко Юлия"
type input "[PERSON_NAME]"
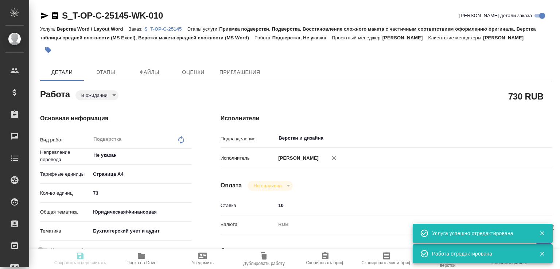
type input "/Clients/Т-ОП-С_Русал Глобал Менеджмент/Orders/S_T-OP-C-25145"
type textarea "x"
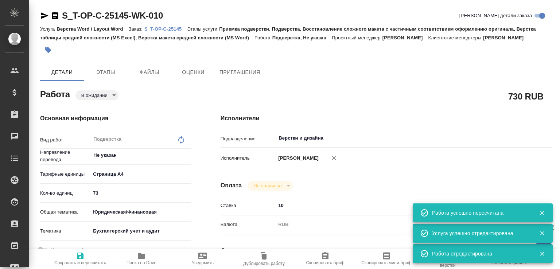
type textarea "x"
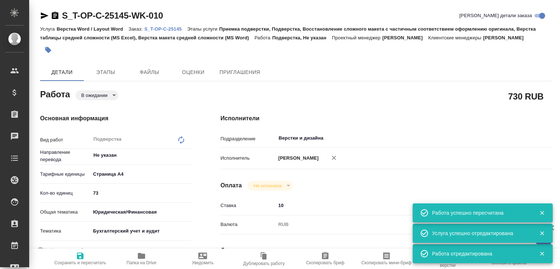
type textarea "x"
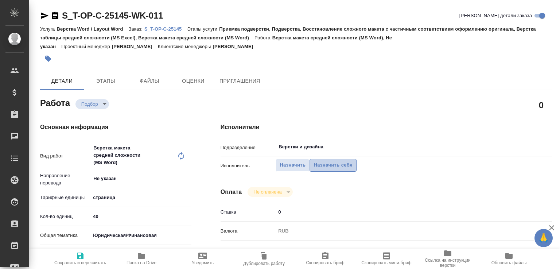
click at [347, 169] on span "Назначить себя" at bounding box center [332, 165] width 39 height 8
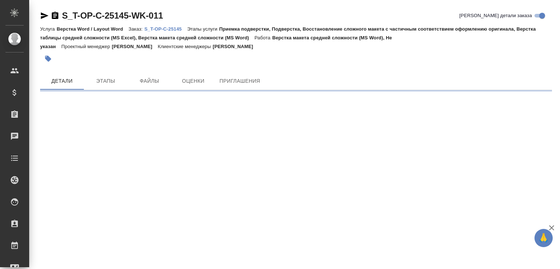
click at [93, 100] on body "🙏 .cls-1 fill:#fff; AWATERA [PERSON_NAME]malofeeva Клиенты Спецификации Заказы …" at bounding box center [280, 134] width 560 height 269
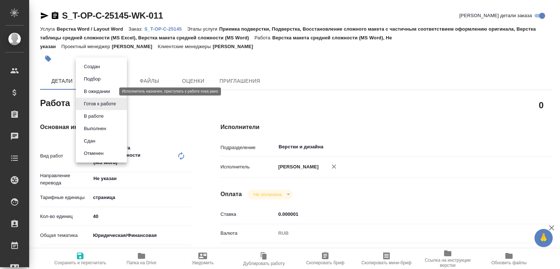
click at [93, 88] on button "В ожидании" at bounding box center [97, 91] width 31 height 8
type textarea "x"
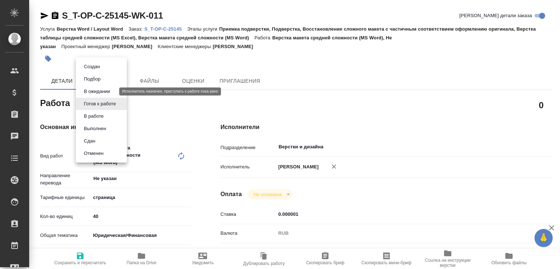
type textarea "x"
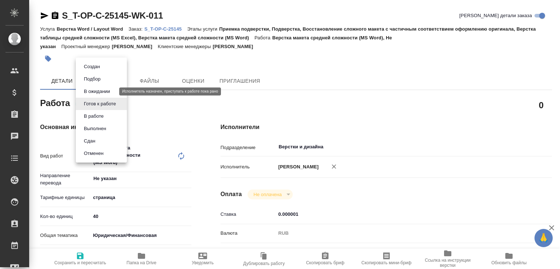
type textarea "x"
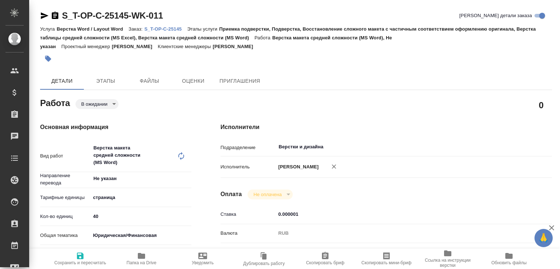
type textarea "x"
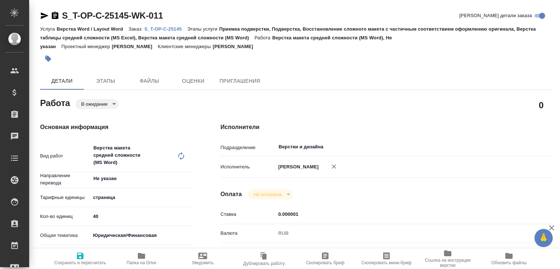
type textarea "x"
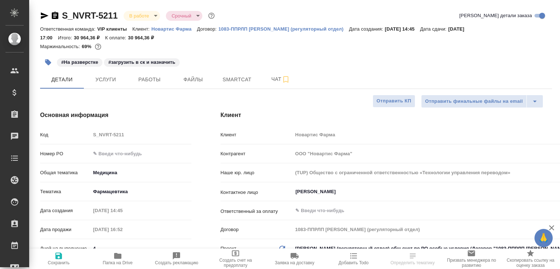
select select "RU"
click at [54, 16] on icon "button" at bounding box center [55, 15] width 9 height 9
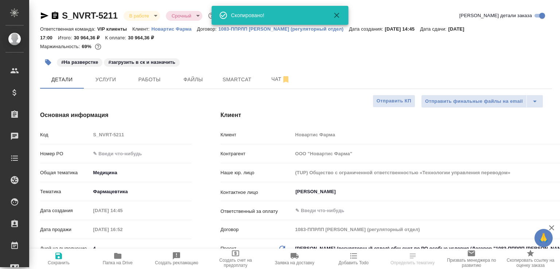
click at [128, 255] on span "Папка на Drive" at bounding box center [118, 259] width 50 height 14
select select "RU"
type textarea "x"
